Goal: Task Accomplishment & Management: Manage account settings

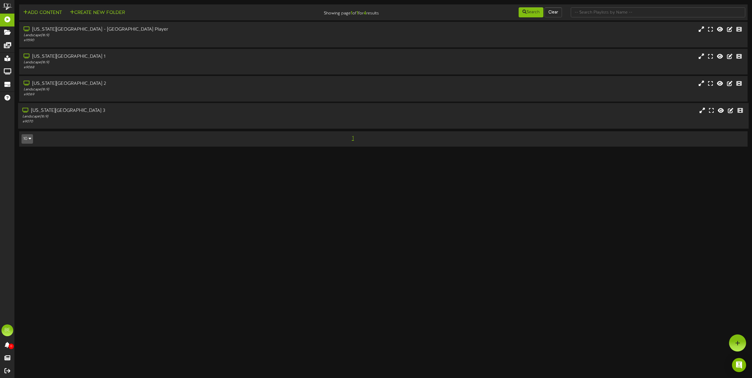
click at [48, 110] on div "[US_STATE][GEOGRAPHIC_DATA] 3" at bounding box center [170, 111] width 296 height 7
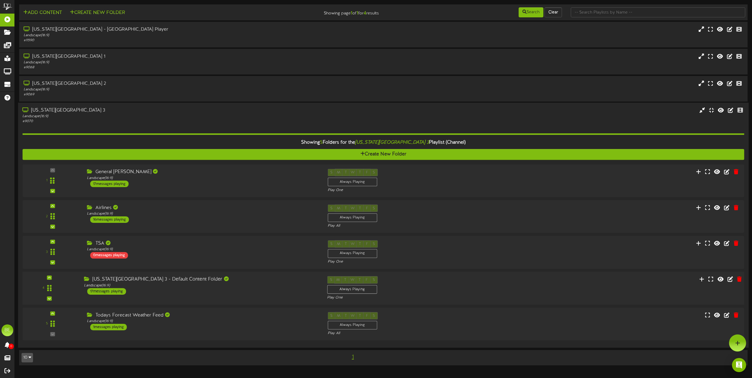
click at [110, 291] on div "17 messages playing" at bounding box center [106, 292] width 39 height 6
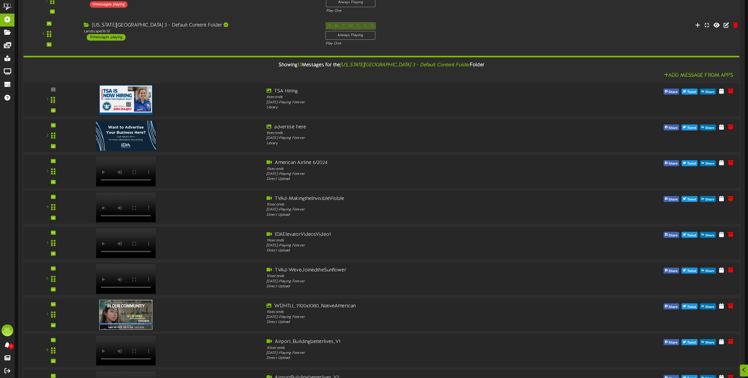
scroll to position [630, 0]
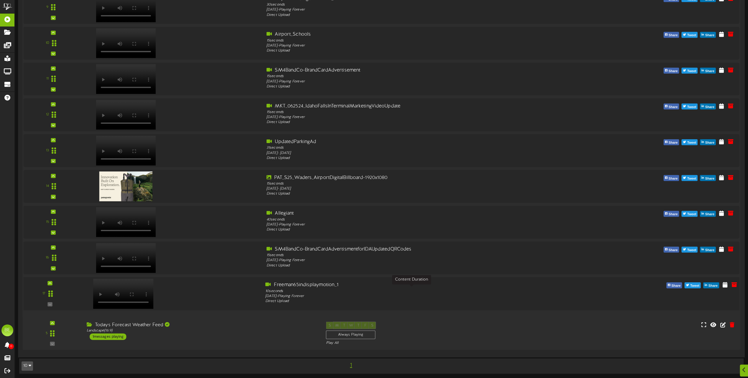
click at [325, 290] on div "10 seconds" at bounding box center [411, 291] width 292 height 5
click at [723, 285] on icon at bounding box center [725, 284] width 6 height 6
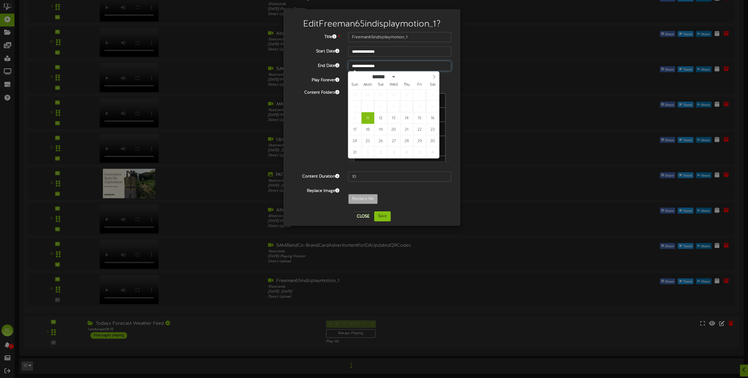
click at [391, 67] on input "**********" at bounding box center [399, 66] width 103 height 10
type input "****"
click at [417, 76] on span at bounding box center [415, 75] width 4 height 3
type input "**********"
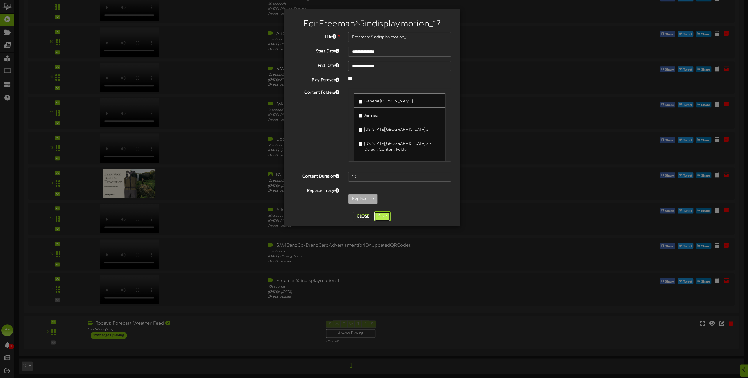
click at [384, 217] on button "Save" at bounding box center [382, 217] width 17 height 10
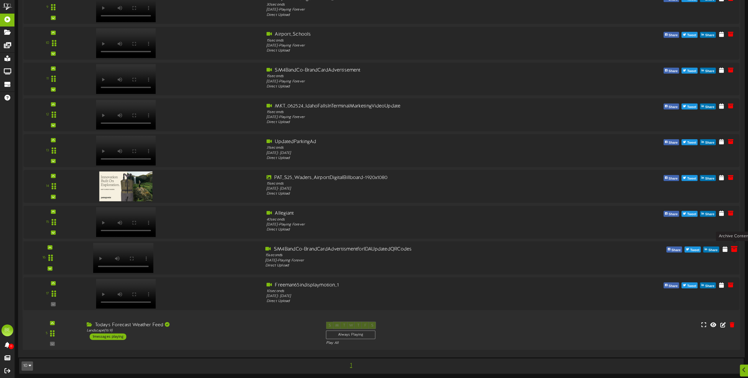
click at [736, 249] on icon at bounding box center [734, 249] width 6 height 6
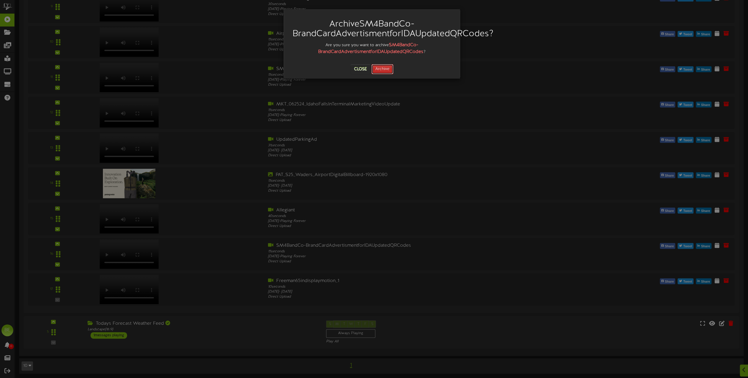
click at [382, 69] on button "Archive" at bounding box center [382, 69] width 22 height 10
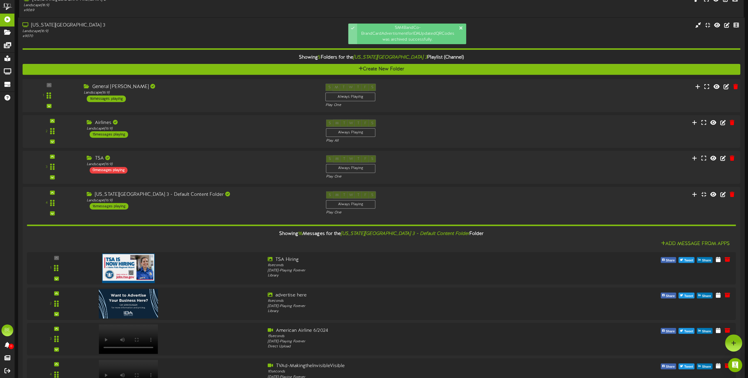
scroll to position [55, 0]
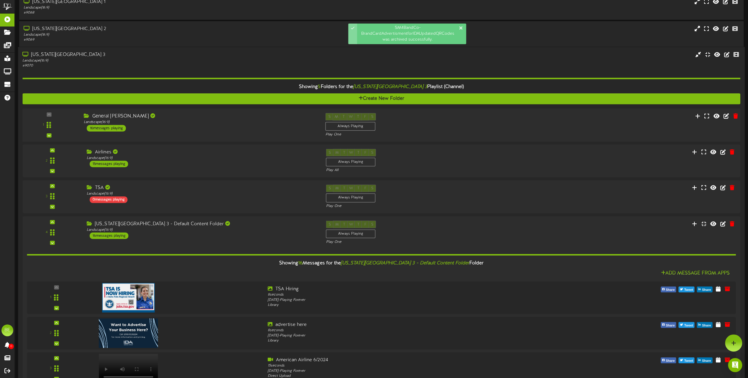
click at [123, 129] on div "16 messages playing" at bounding box center [106, 128] width 39 height 6
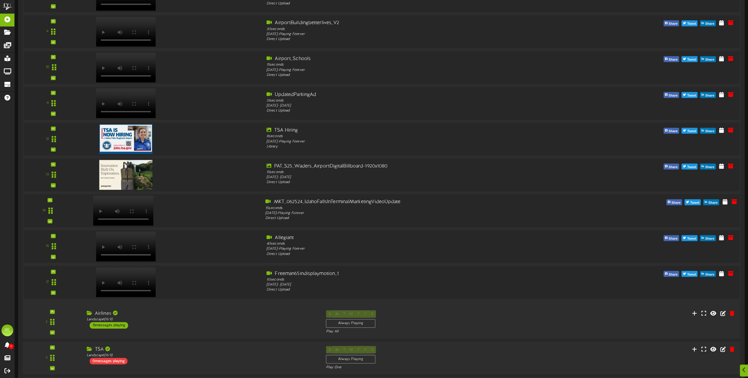
scroll to position [585, 0]
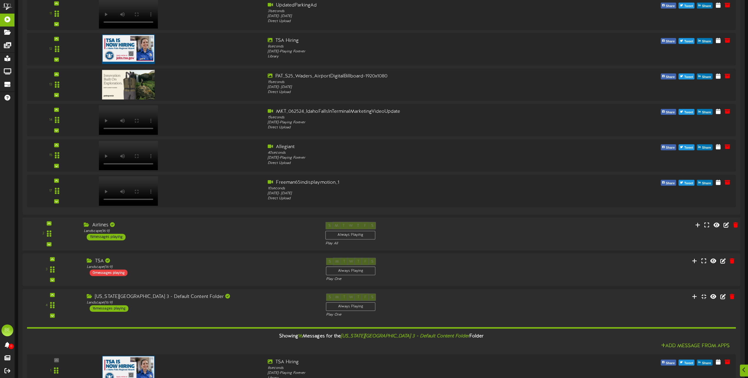
click at [121, 235] on div "15 messages playing" at bounding box center [106, 237] width 39 height 6
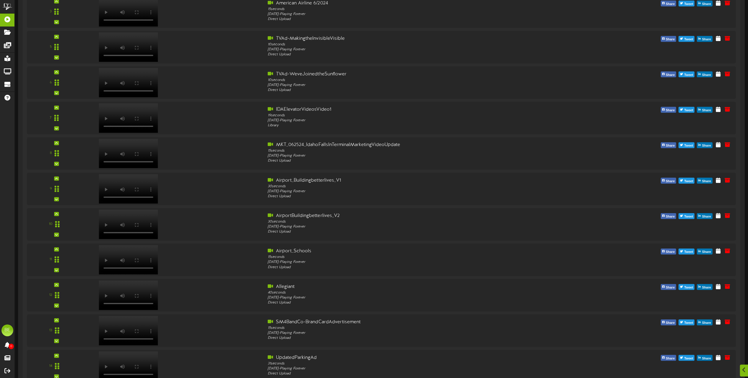
scroll to position [1061, 0]
